Goal: Task Accomplishment & Management: Use online tool/utility

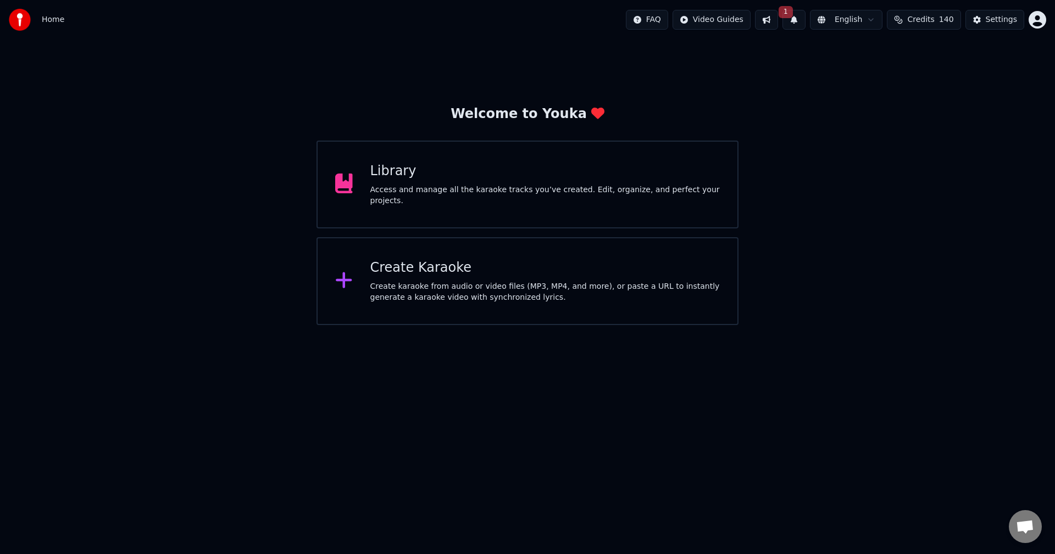
click at [521, 192] on div "Access and manage all the karaoke tracks you’ve created. Edit, organize, and pe…" at bounding box center [545, 196] width 350 height 22
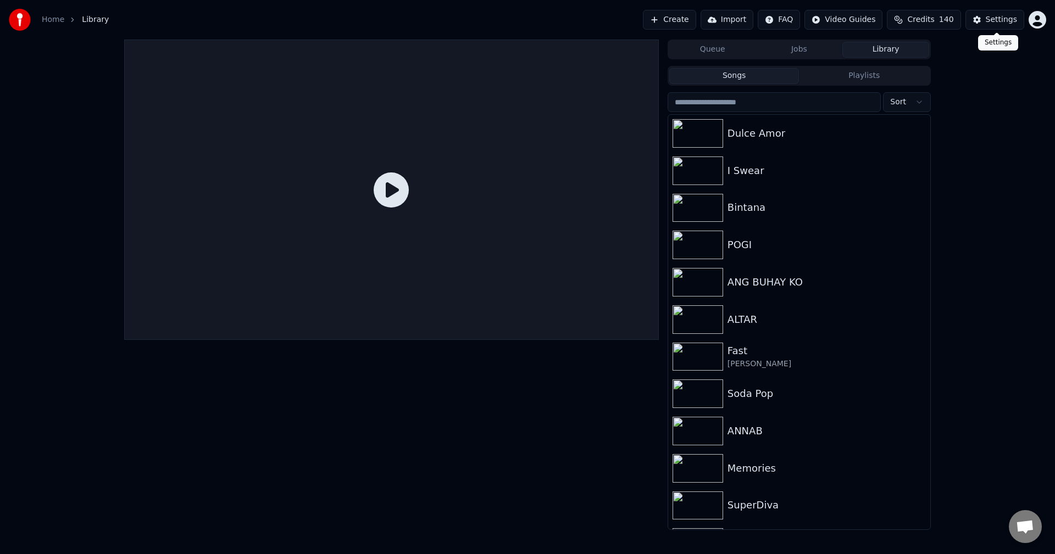
click at [1002, 16] on div "Settings" at bounding box center [1001, 19] width 31 height 11
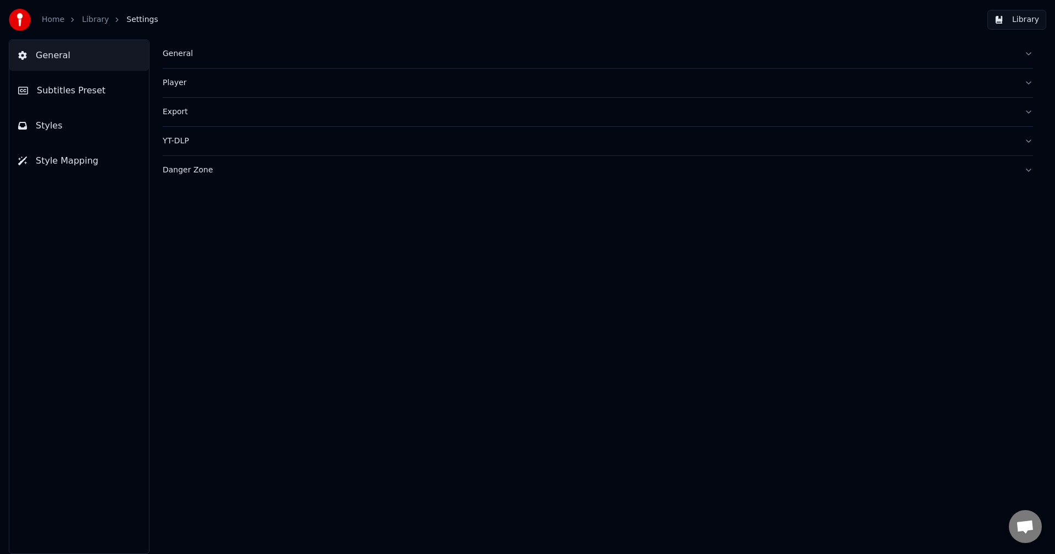
click at [174, 53] on div "General" at bounding box center [589, 53] width 853 height 11
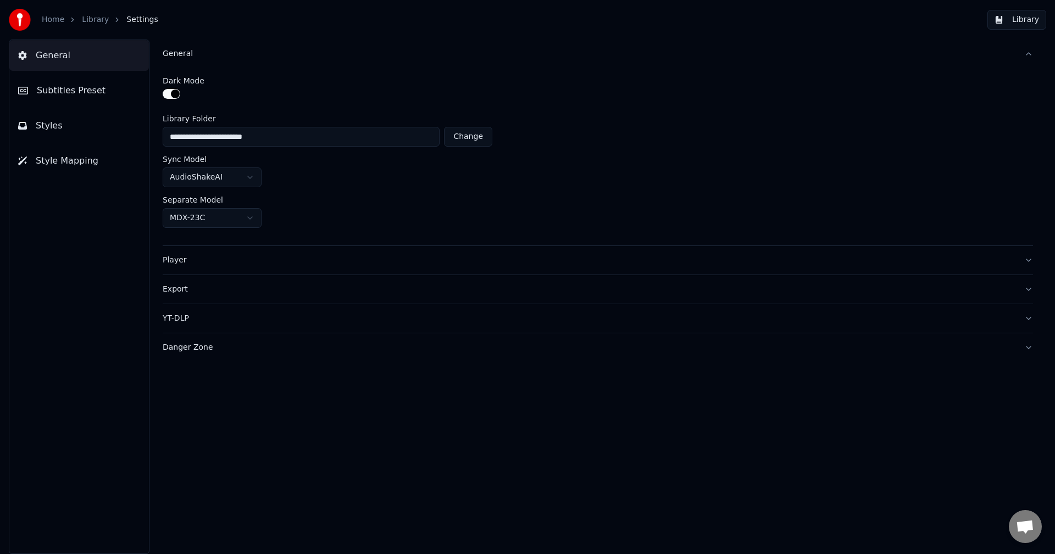
click at [253, 216] on html "**********" at bounding box center [527, 277] width 1055 height 554
click at [254, 175] on html "**********" at bounding box center [527, 277] width 1055 height 554
click at [352, 196] on div "Separate Model" at bounding box center [598, 200] width 870 height 8
click at [485, 202] on div "Separate Model" at bounding box center [598, 200] width 870 height 8
click at [176, 260] on div "Player" at bounding box center [589, 260] width 853 height 11
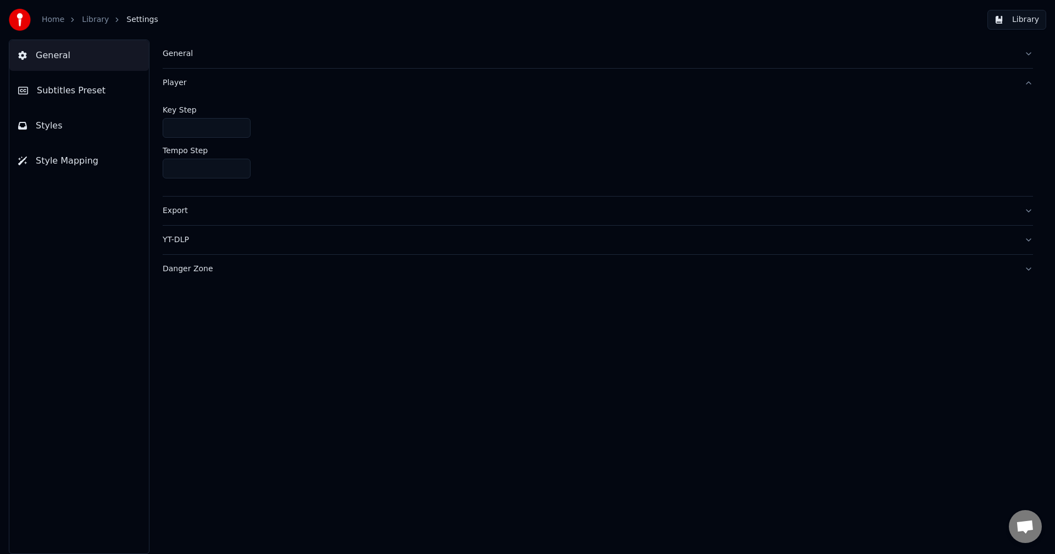
click at [177, 210] on div "Export" at bounding box center [589, 210] width 853 height 11
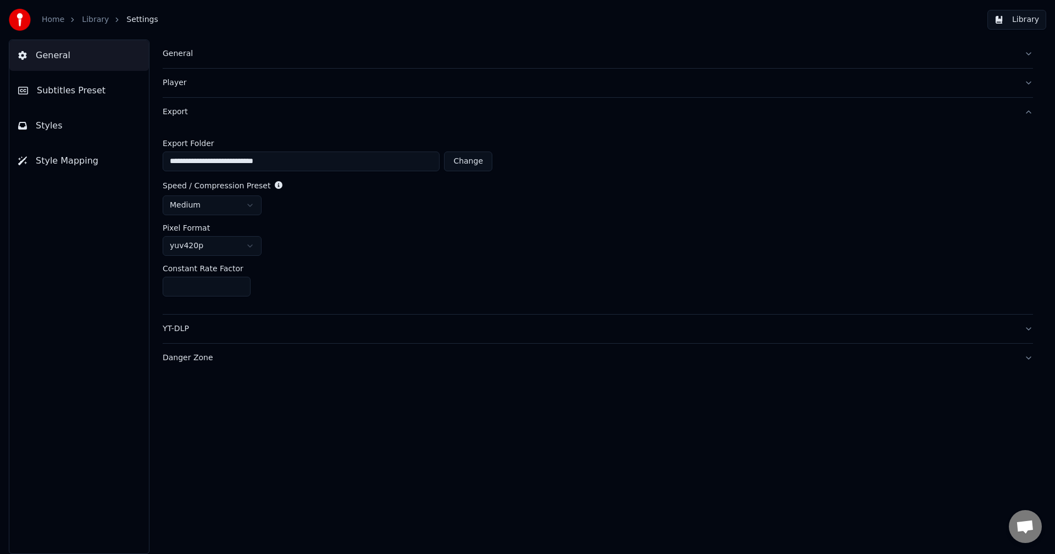
click at [476, 163] on button "Change" at bounding box center [468, 162] width 48 height 20
click at [246, 204] on html "**********" at bounding box center [527, 277] width 1055 height 554
click at [363, 244] on div "yuv420p" at bounding box center [598, 246] width 870 height 20
click at [245, 243] on html "**********" at bounding box center [527, 277] width 1055 height 554
click at [248, 245] on html "**********" at bounding box center [527, 277] width 1055 height 554
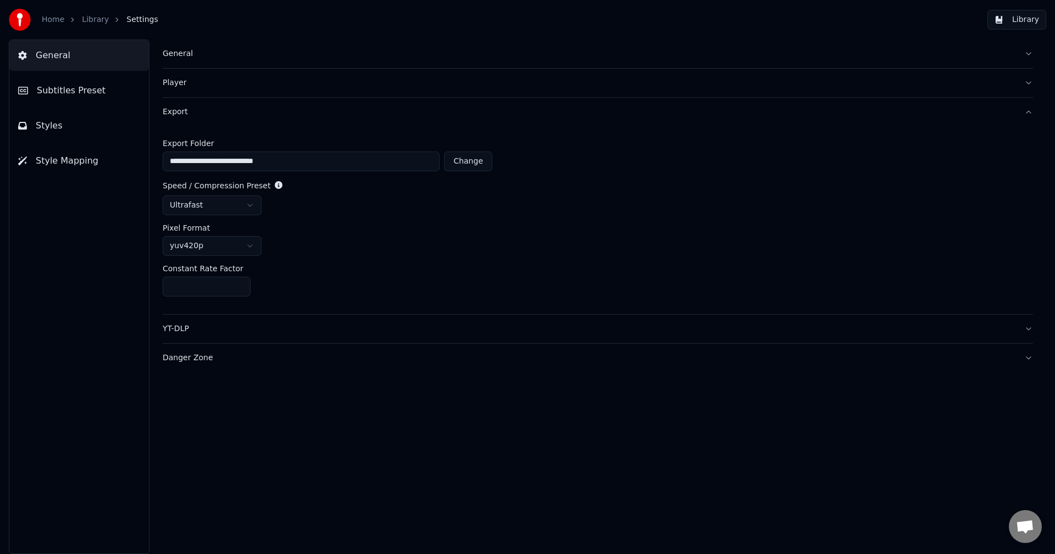
click at [393, 241] on div "yuv420p" at bounding box center [598, 246] width 870 height 20
click at [1028, 330] on button "YT-DLP" at bounding box center [598, 329] width 870 height 29
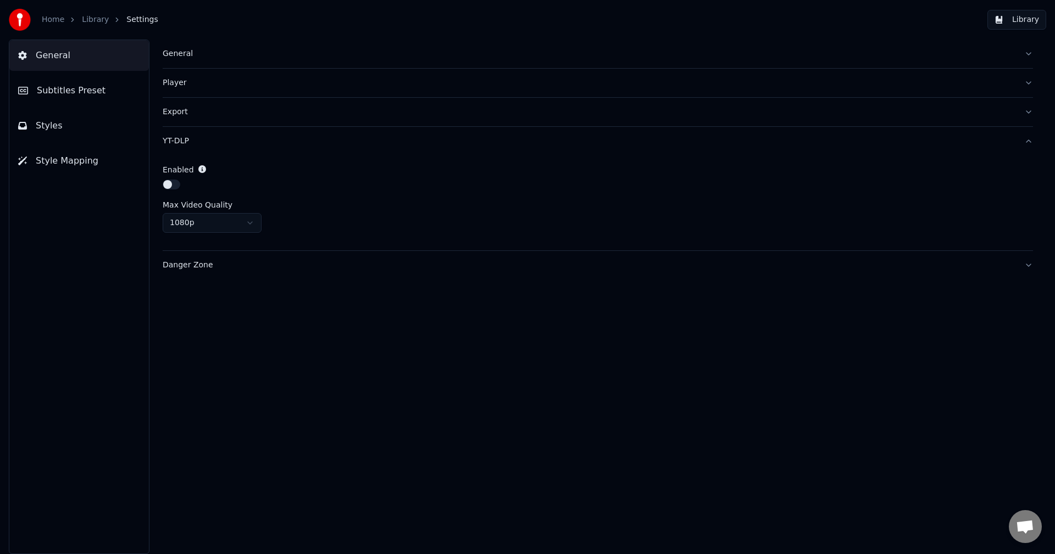
click at [248, 222] on html "Home Library Settings Library General Subtitles Preset Styles Style Mapping Gen…" at bounding box center [527, 277] width 1055 height 554
click at [583, 202] on div "Max Video Quality" at bounding box center [598, 205] width 870 height 8
click at [1027, 264] on button "Danger Zone" at bounding box center [598, 265] width 870 height 29
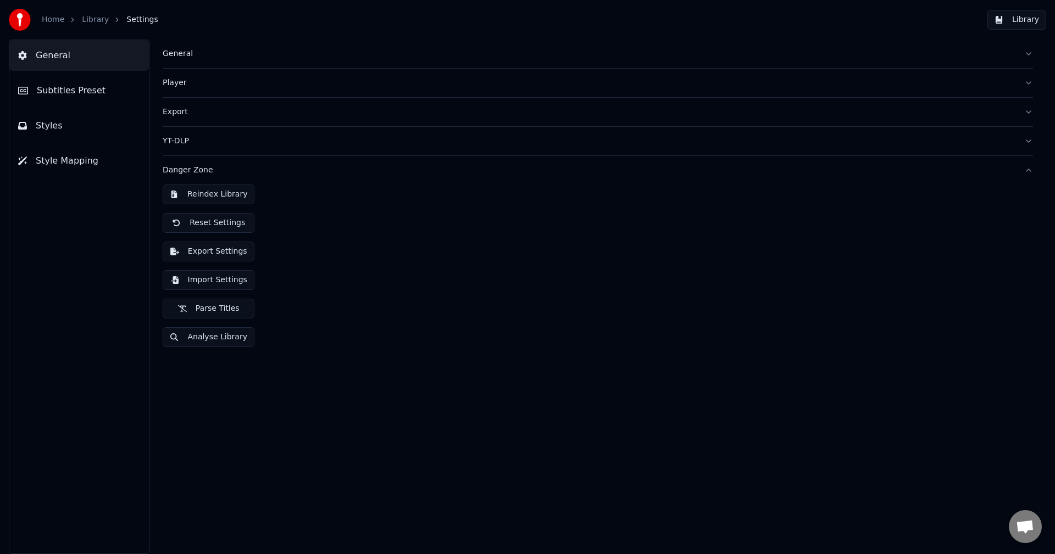
click at [71, 441] on div "General Subtitles Preset Styles Style Mapping" at bounding box center [79, 297] width 141 height 515
click at [69, 88] on span "Subtitles Preset" at bounding box center [71, 90] width 69 height 13
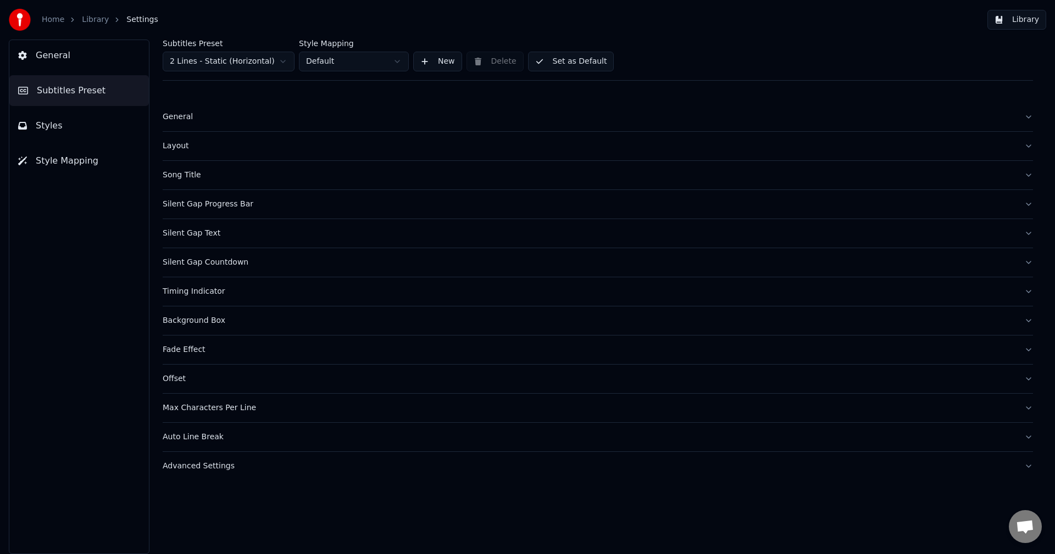
click at [1030, 16] on button "Library" at bounding box center [1016, 20] width 59 height 20
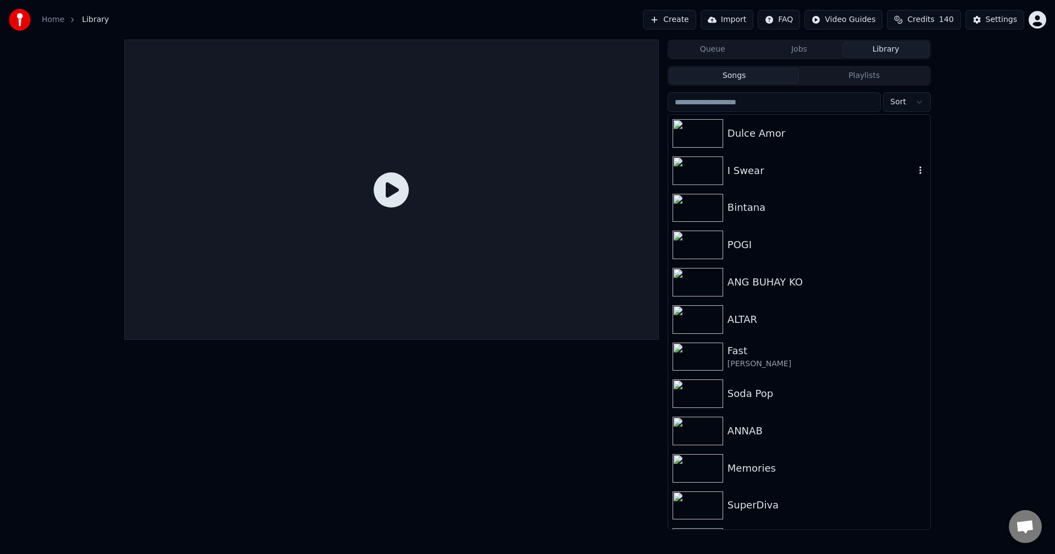
click at [691, 168] on img at bounding box center [697, 171] width 51 height 29
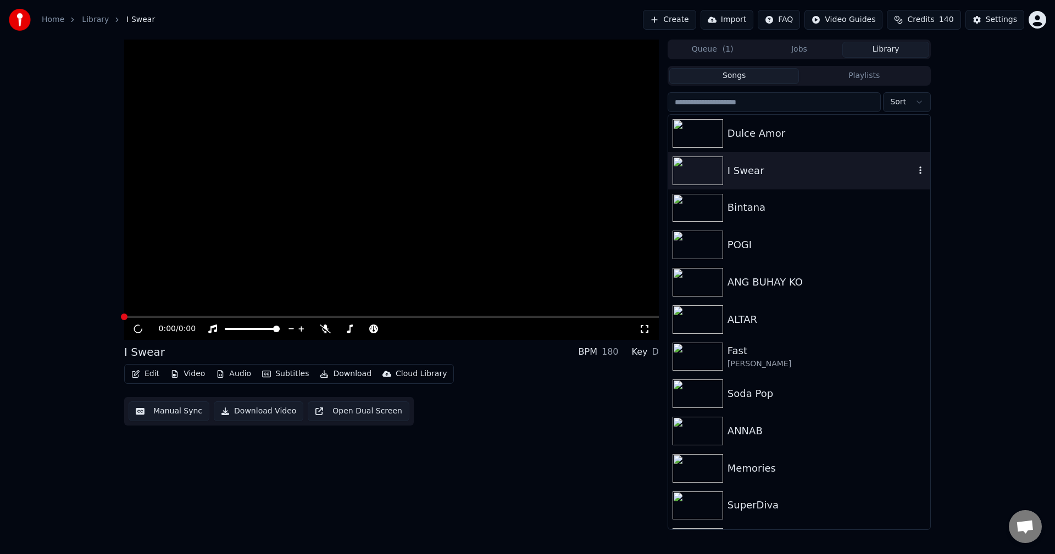
click at [691, 168] on img at bounding box center [697, 171] width 51 height 29
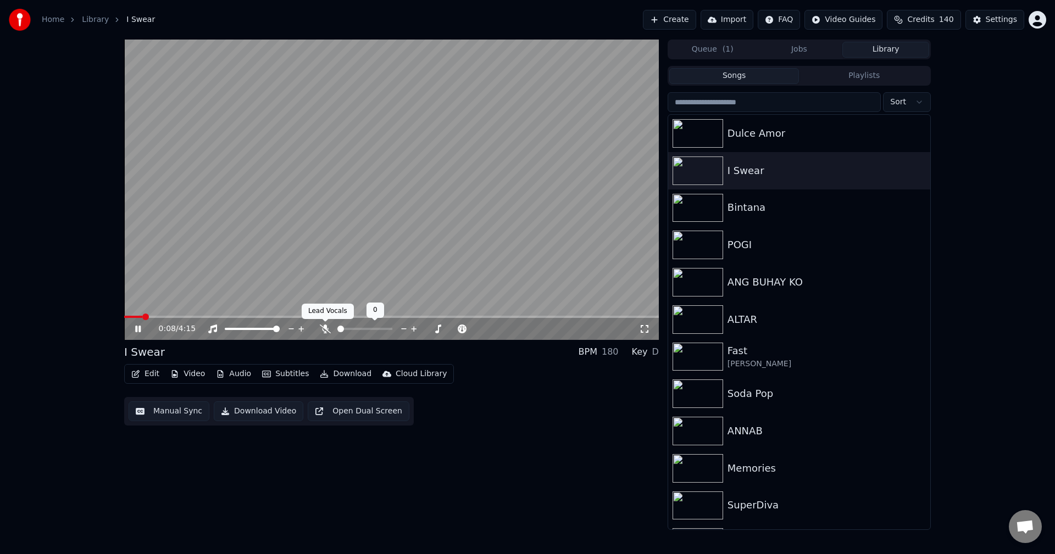
click at [323, 330] on icon at bounding box center [325, 329] width 11 height 9
click at [138, 327] on icon at bounding box center [146, 329] width 26 height 9
click at [232, 370] on button "Audio" at bounding box center [234, 373] width 44 height 15
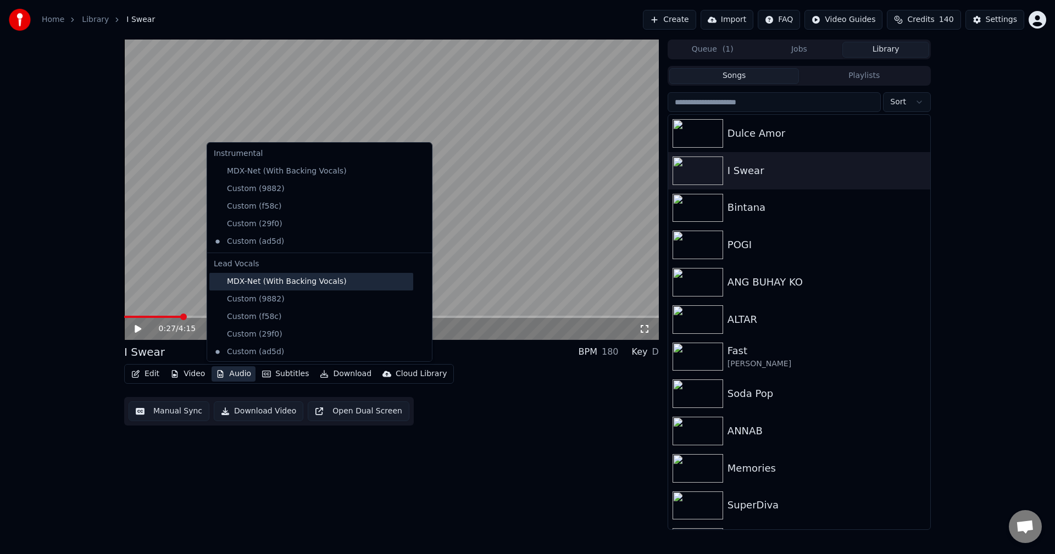
click at [250, 284] on div "MDX-Net (With Backing Vocals)" at bounding box center [311, 282] width 204 height 18
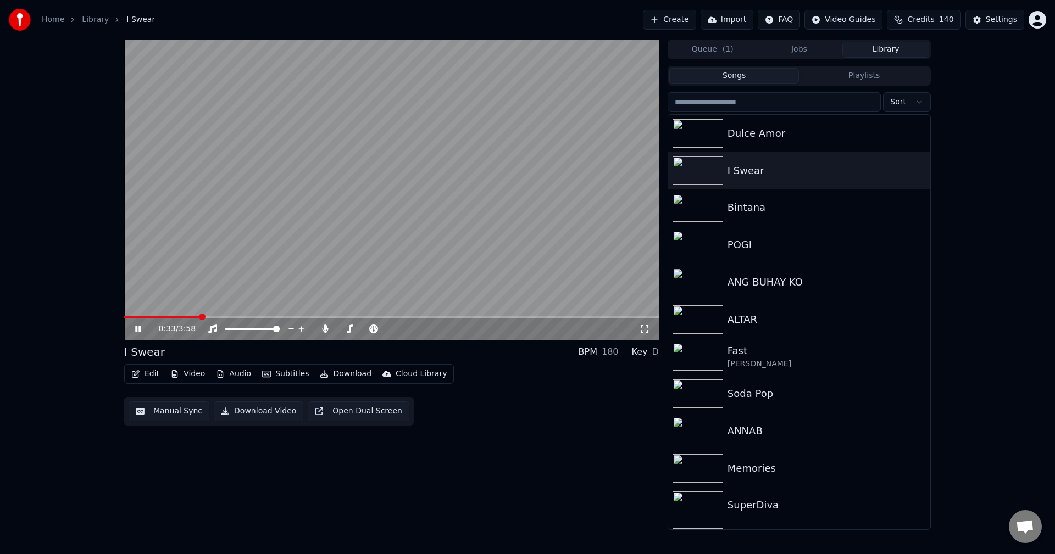
click at [138, 328] on icon at bounding box center [146, 329] width 26 height 9
click at [244, 370] on button "Audio" at bounding box center [234, 373] width 44 height 15
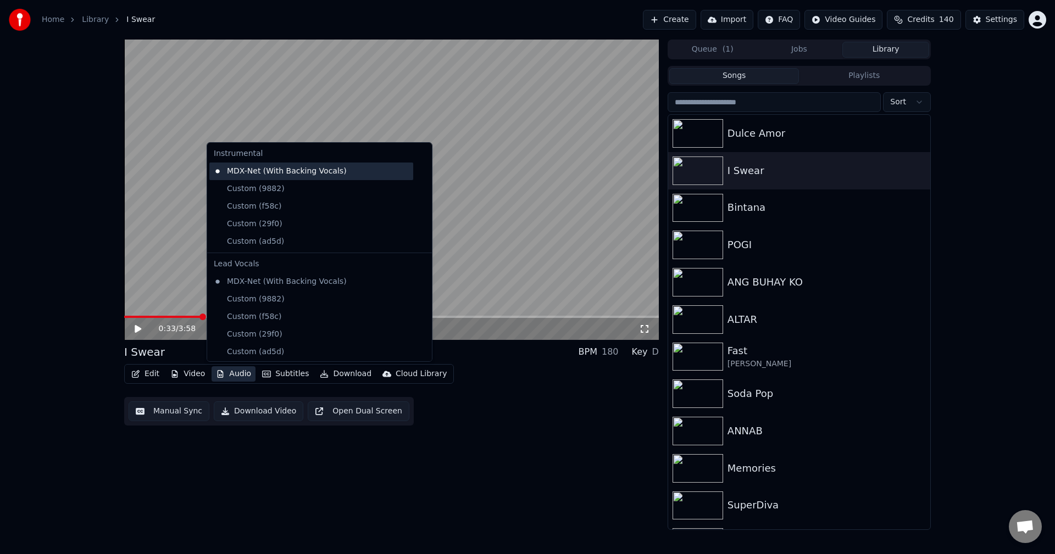
click at [308, 173] on div "MDX-Net (With Backing Vocals)" at bounding box center [311, 172] width 204 height 18
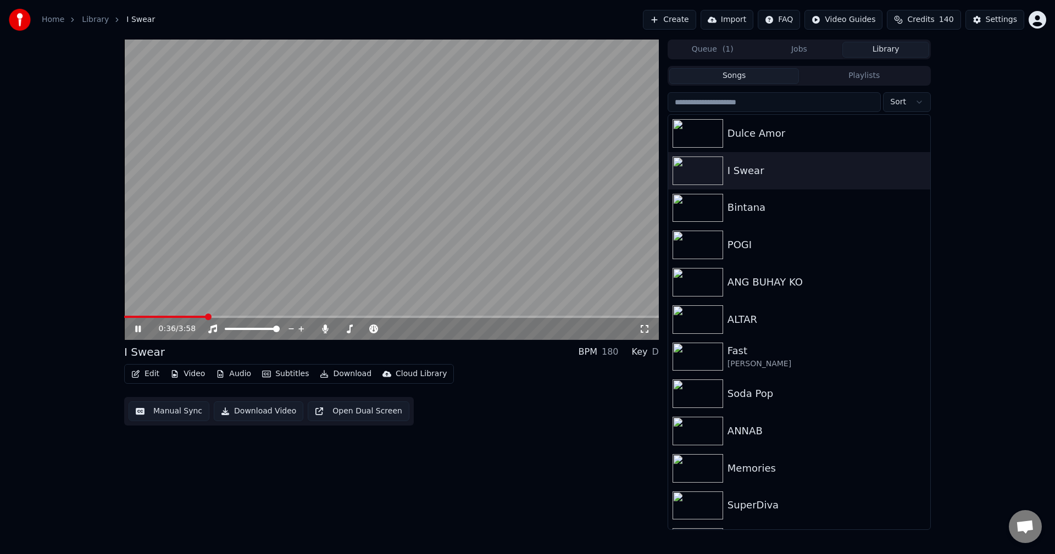
click at [138, 328] on icon at bounding box center [146, 329] width 26 height 9
click at [511, 425] on div "Edit Video Audio Subtitles Download Cloud Library Manual Sync Download Video Op…" at bounding box center [391, 395] width 535 height 62
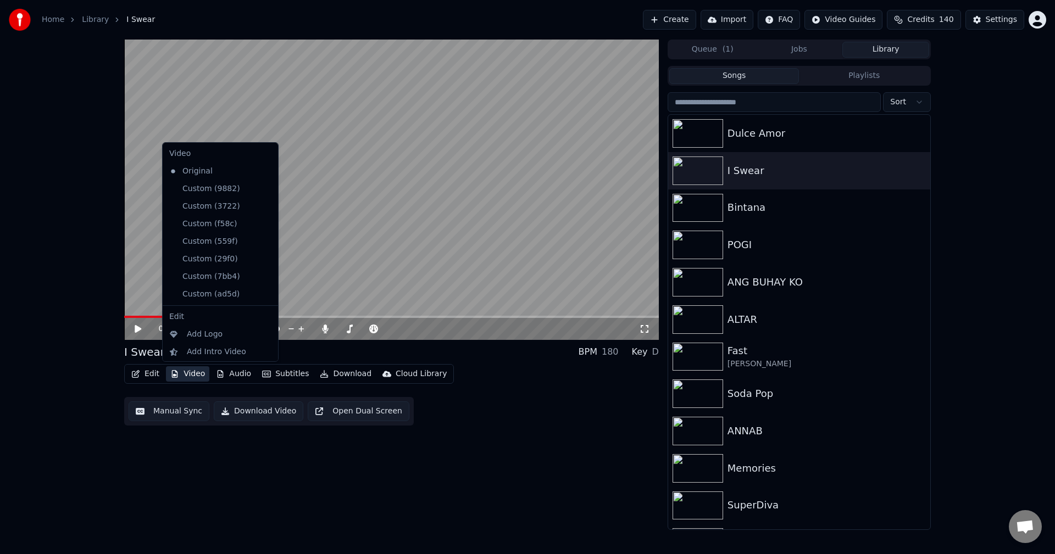
click at [187, 374] on button "Video" at bounding box center [187, 373] width 43 height 15
click at [191, 333] on div "Change Background" at bounding box center [226, 332] width 78 height 11
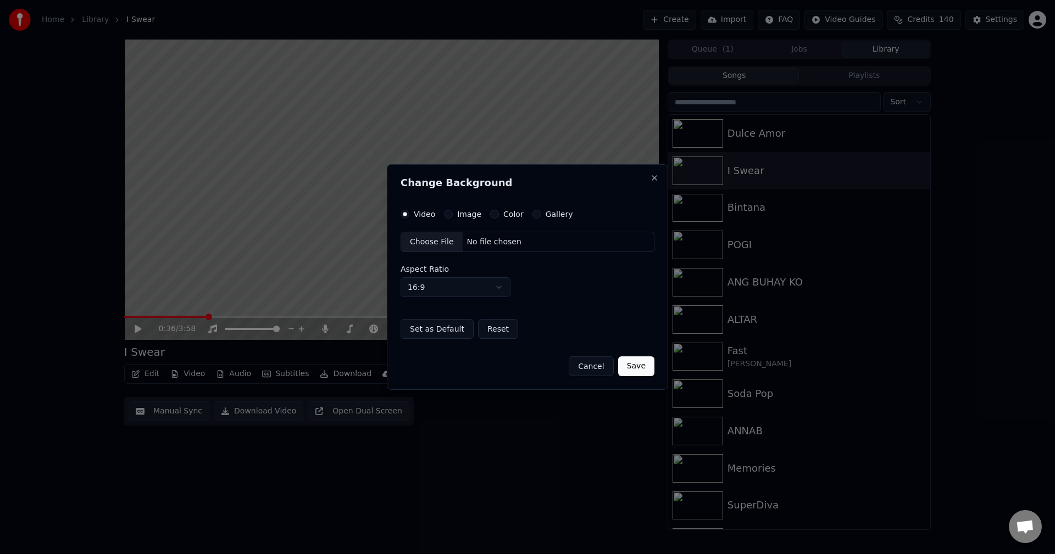
click at [425, 243] on div "Choose File" at bounding box center [432, 242] width 62 height 20
click at [646, 368] on button "Save" at bounding box center [636, 367] width 36 height 20
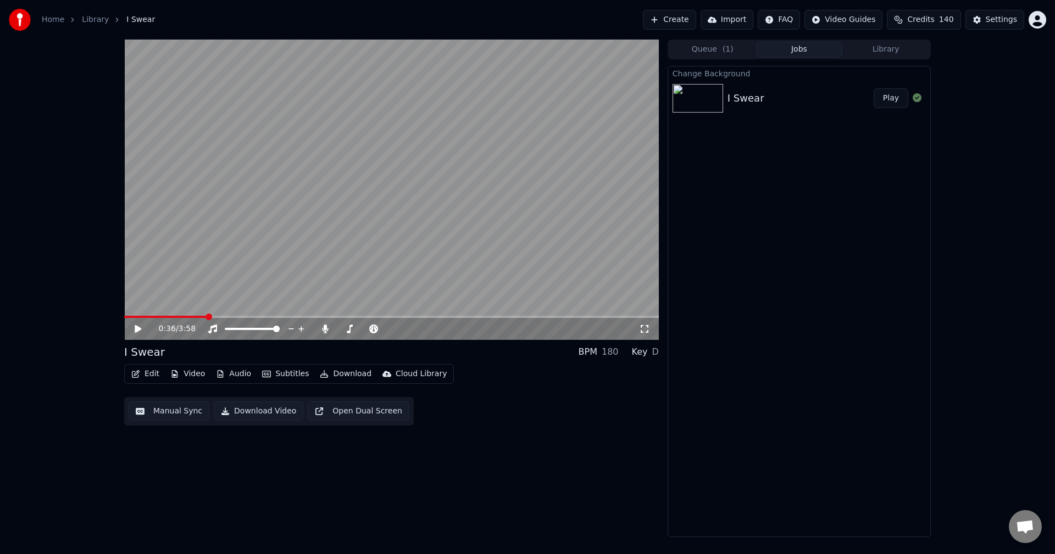
click at [903, 100] on button "Play" at bounding box center [890, 98] width 35 height 20
click at [141, 328] on icon at bounding box center [137, 329] width 5 height 7
click at [152, 375] on button "Edit" at bounding box center [145, 373] width 37 height 15
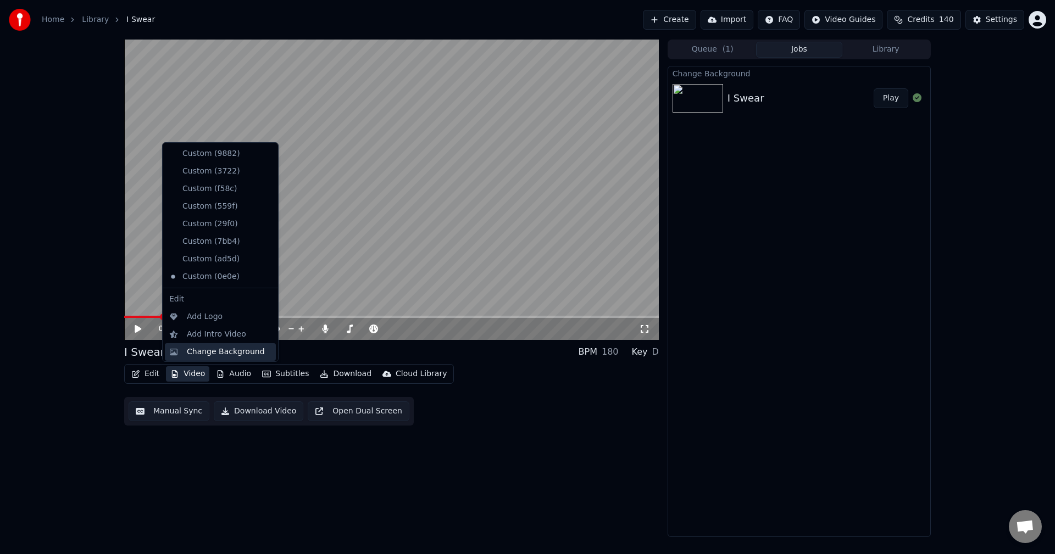
scroll to position [54, 0]
click at [194, 315] on div "Add Intro Video" at bounding box center [216, 315] width 59 height 11
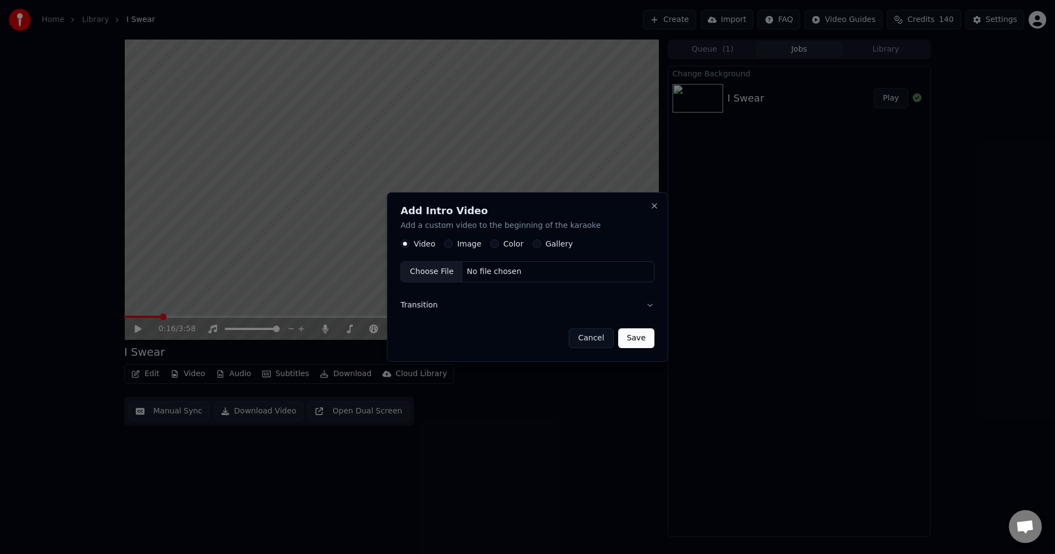
click at [449, 243] on button "Image" at bounding box center [448, 244] width 9 height 9
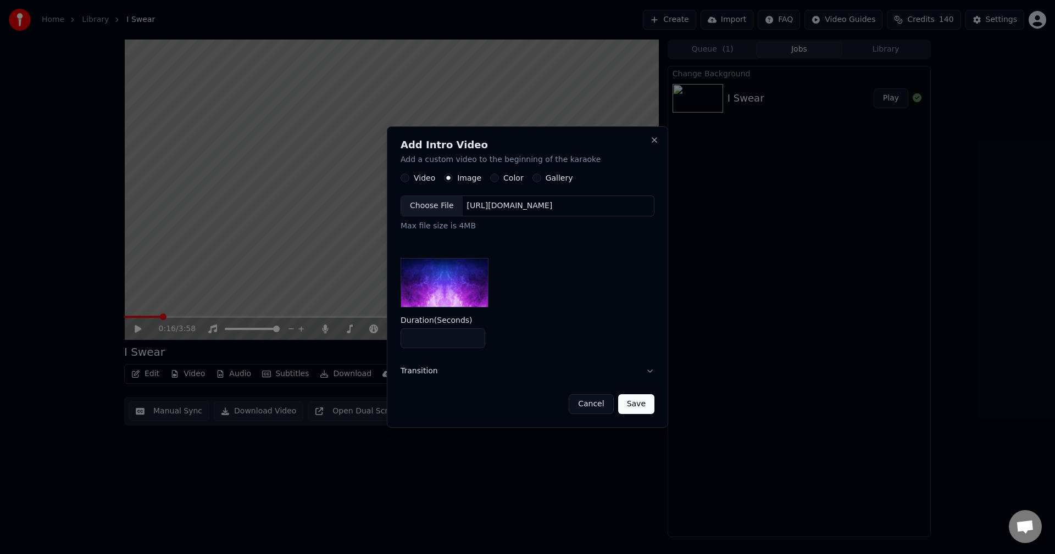
click at [431, 210] on div "Choose File" at bounding box center [432, 207] width 62 height 20
click at [635, 402] on button "Save" at bounding box center [636, 404] width 36 height 20
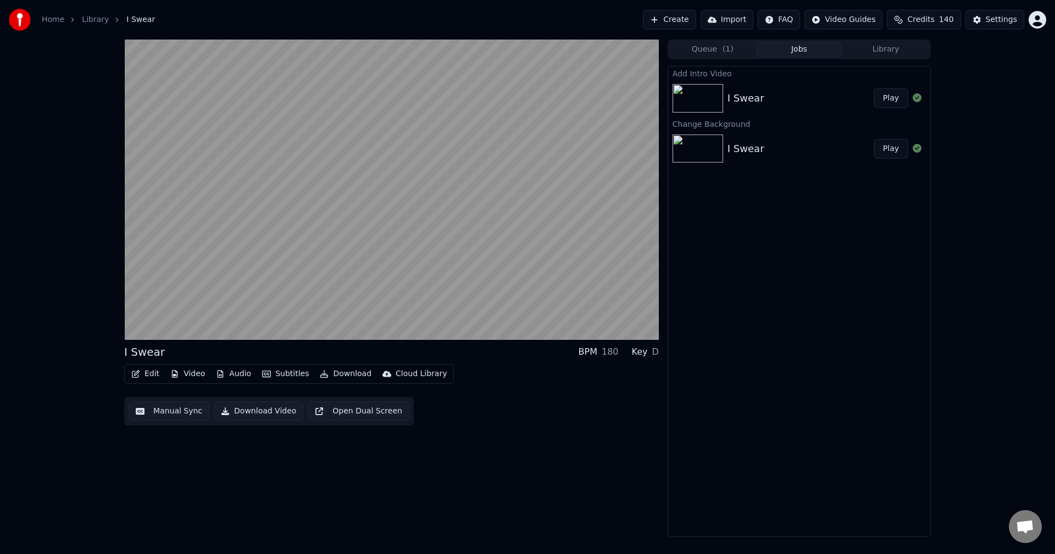
click at [892, 97] on button "Play" at bounding box center [890, 98] width 35 height 20
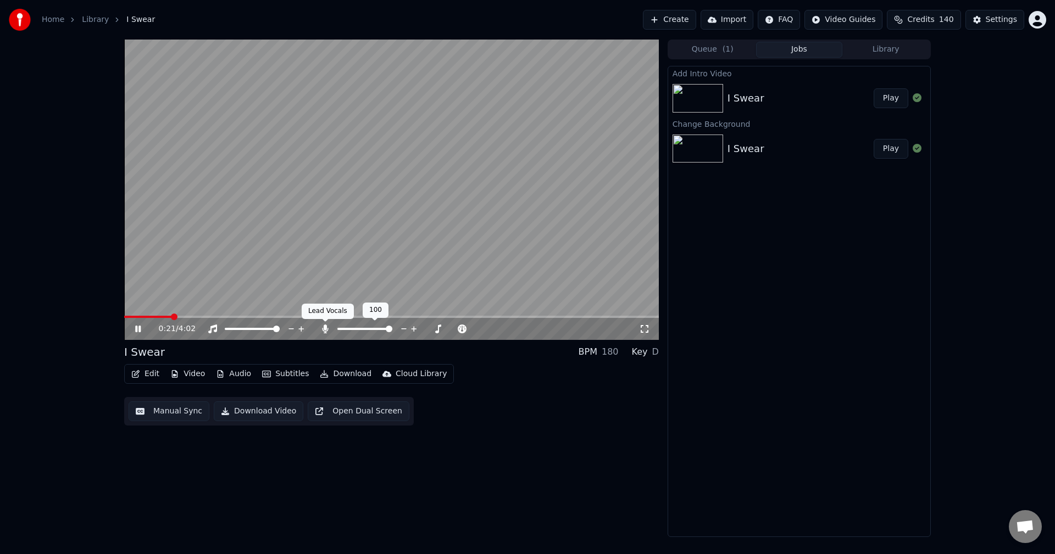
click at [324, 327] on icon at bounding box center [325, 329] width 6 height 9
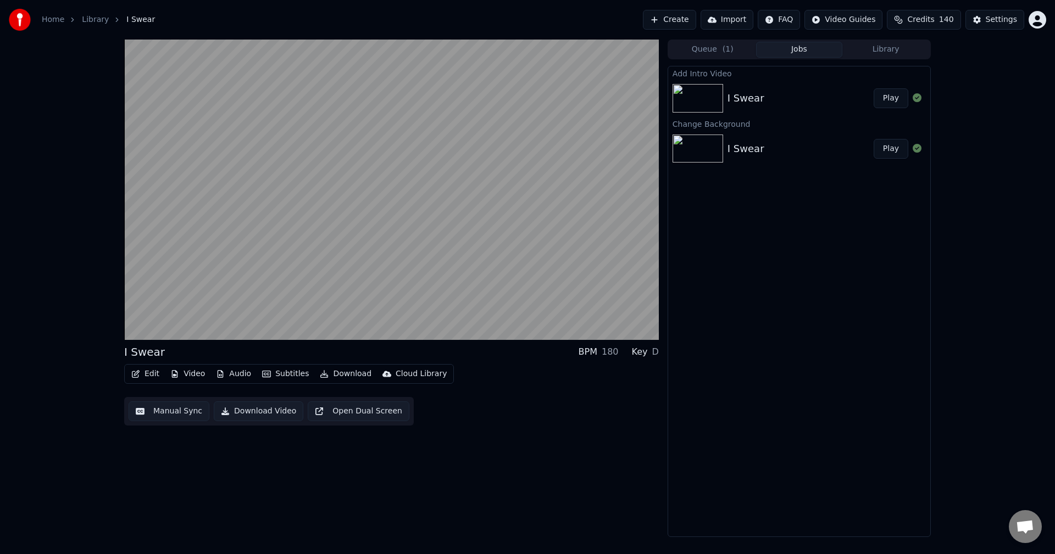
click at [245, 410] on button "Download Video" at bounding box center [259, 412] width 90 height 20
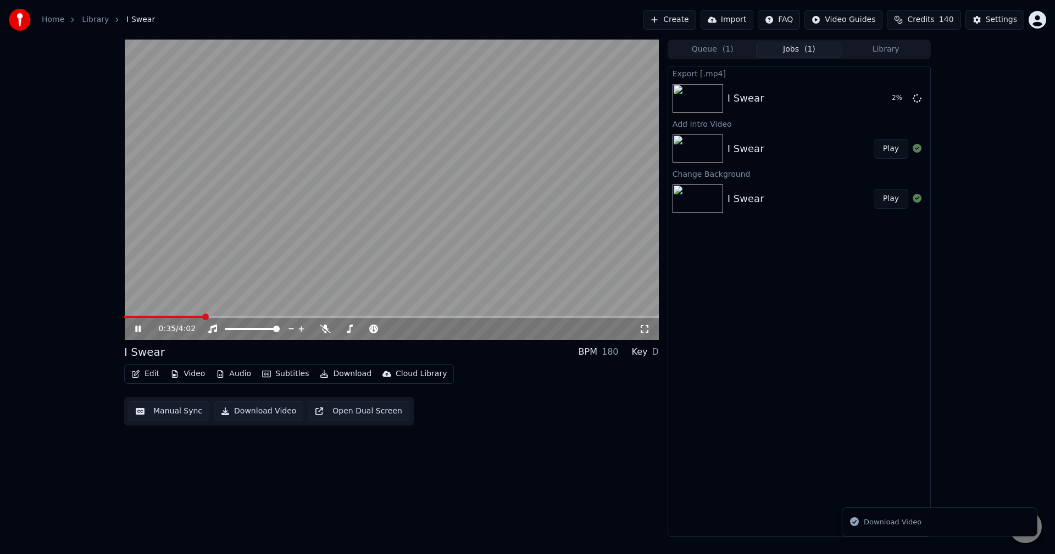
click at [136, 327] on icon at bounding box center [137, 329] width 5 height 7
